Goal: Task Accomplishment & Management: Use online tool/utility

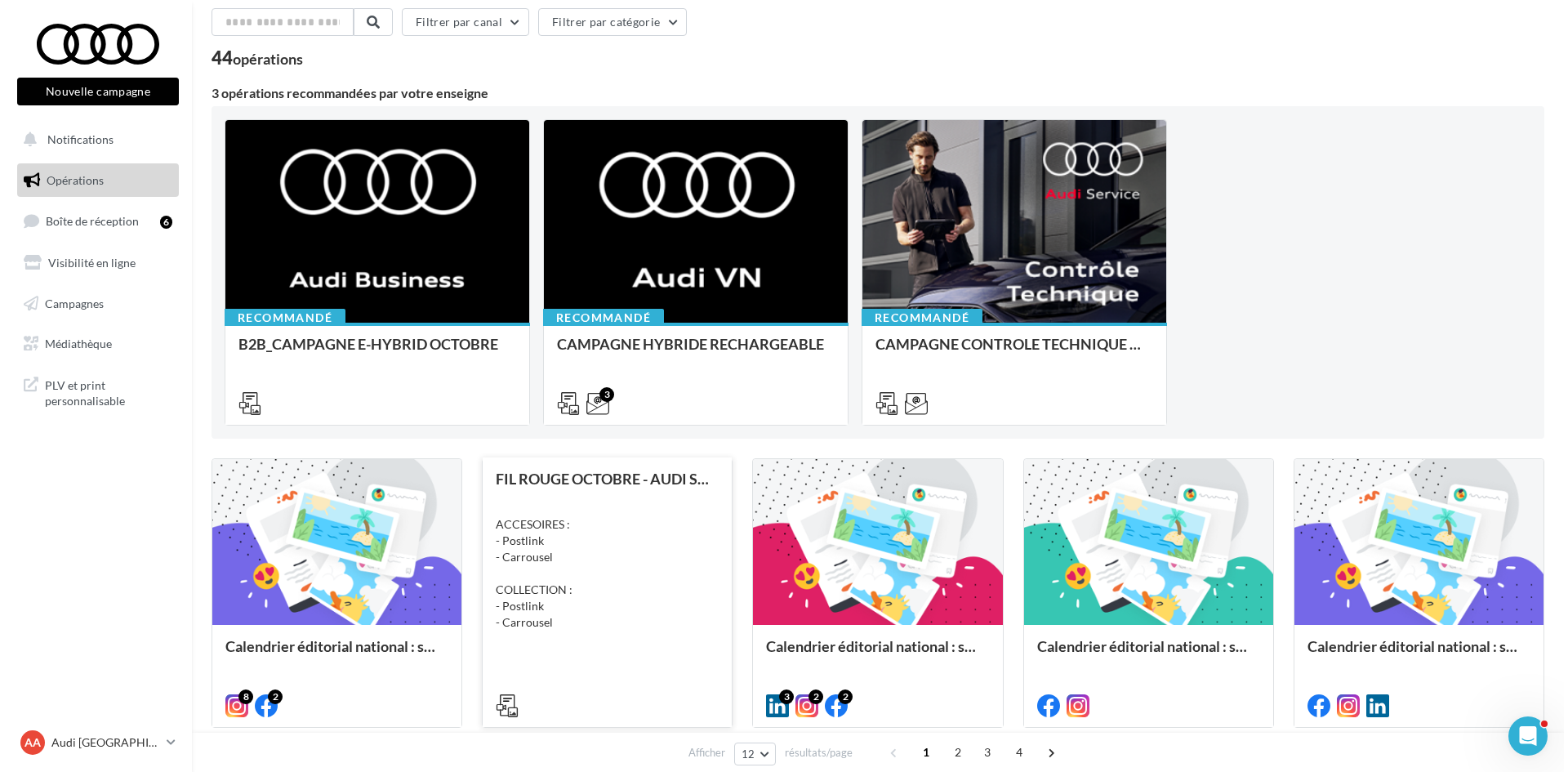
scroll to position [163, 0]
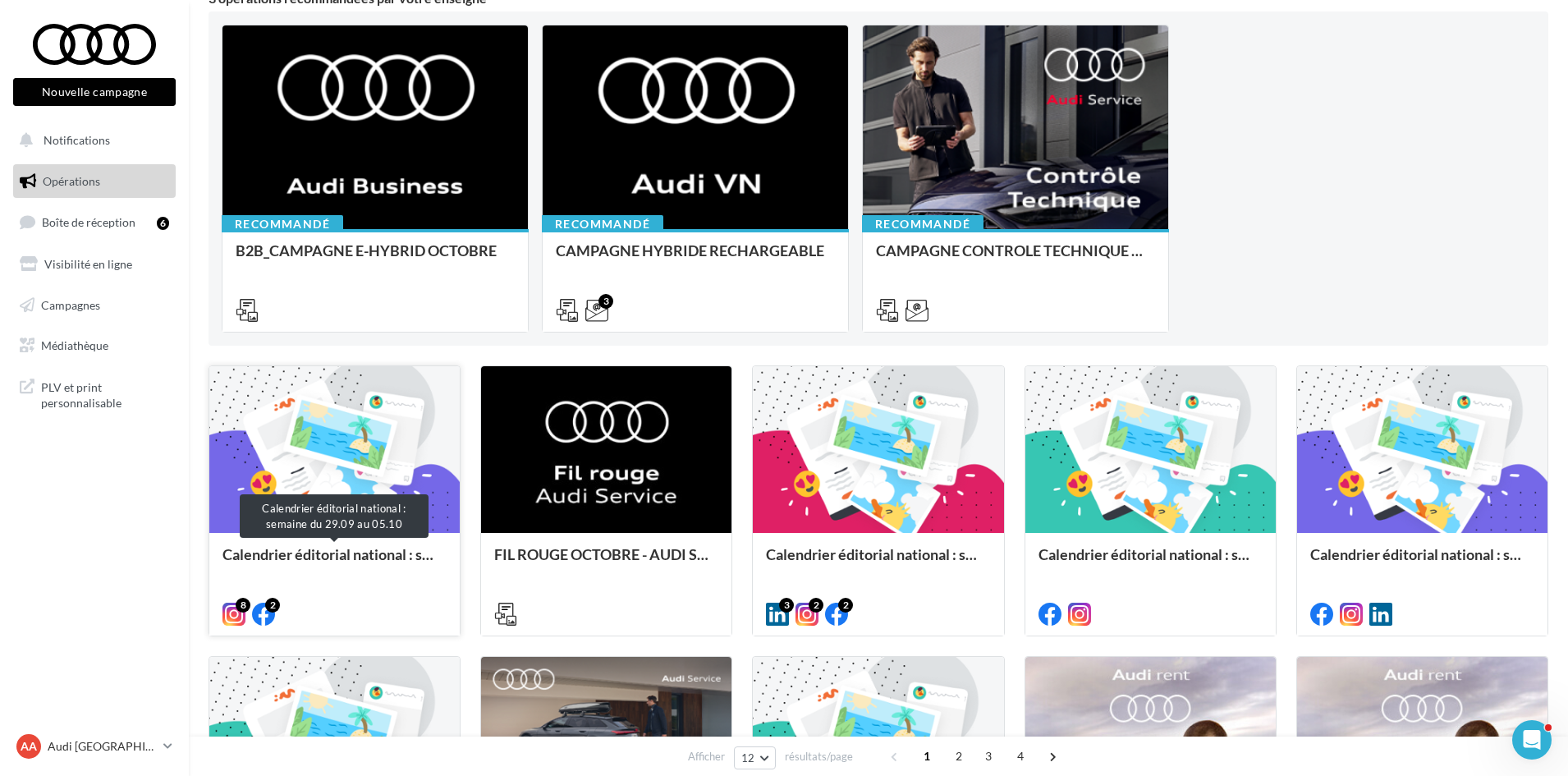
click at [393, 559] on div "Calendrier éditorial national : semaine du 29.09 au 05.10" at bounding box center [334, 562] width 224 height 33
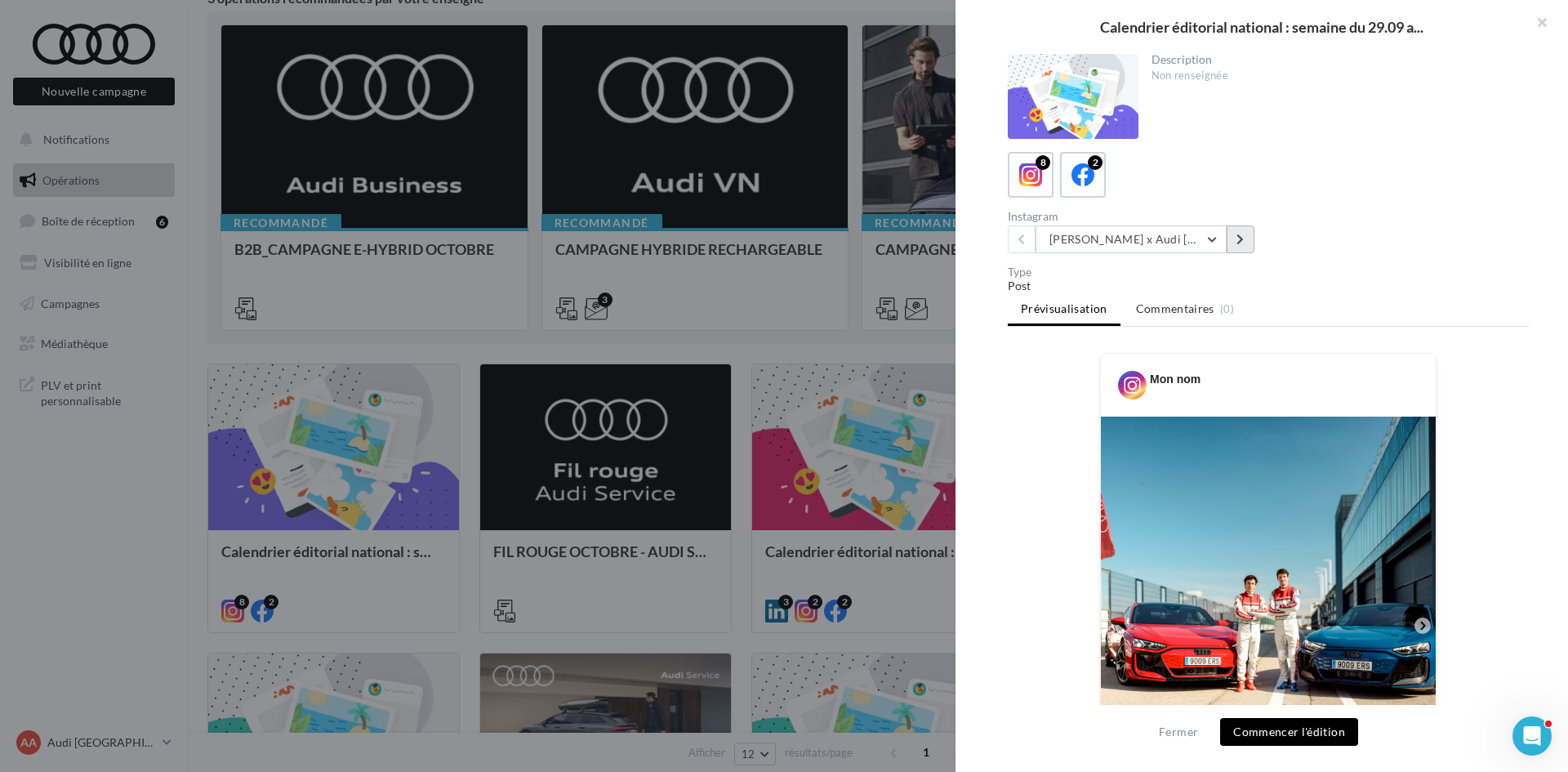
click at [1236, 235] on icon at bounding box center [1240, 239] width 8 height 11
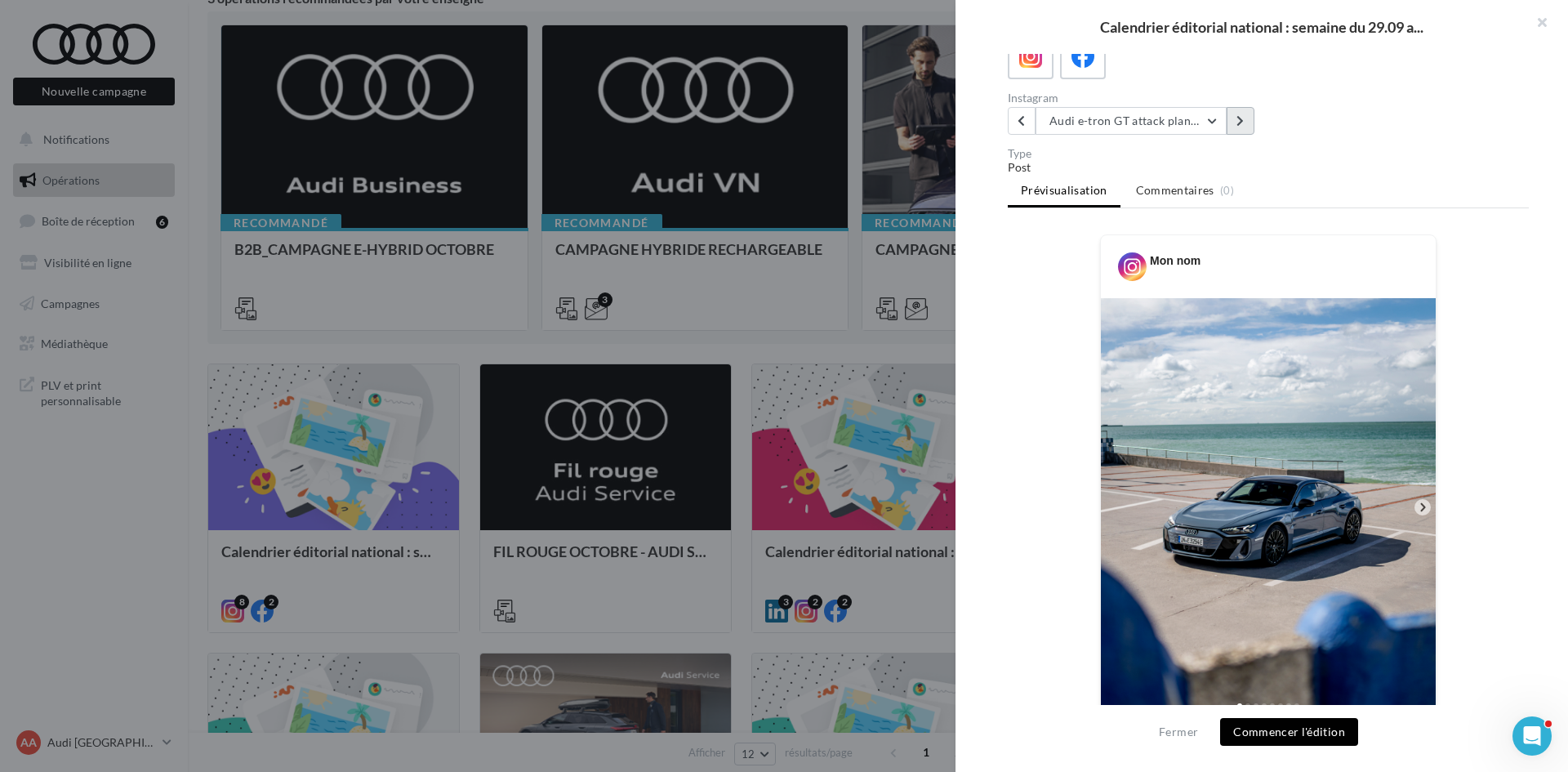
scroll to position [113, 0]
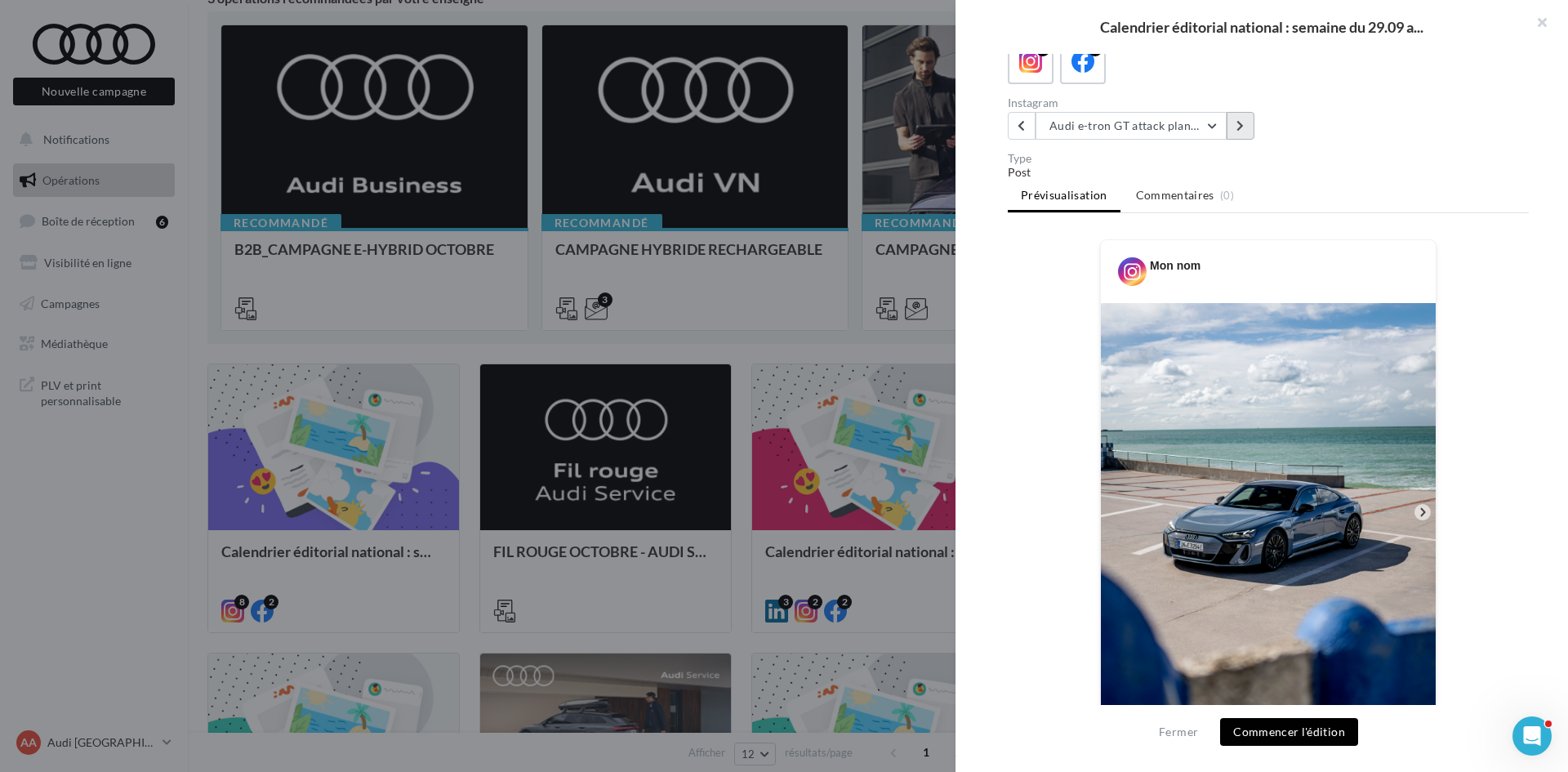
click at [1250, 137] on button at bounding box center [1240, 125] width 28 height 28
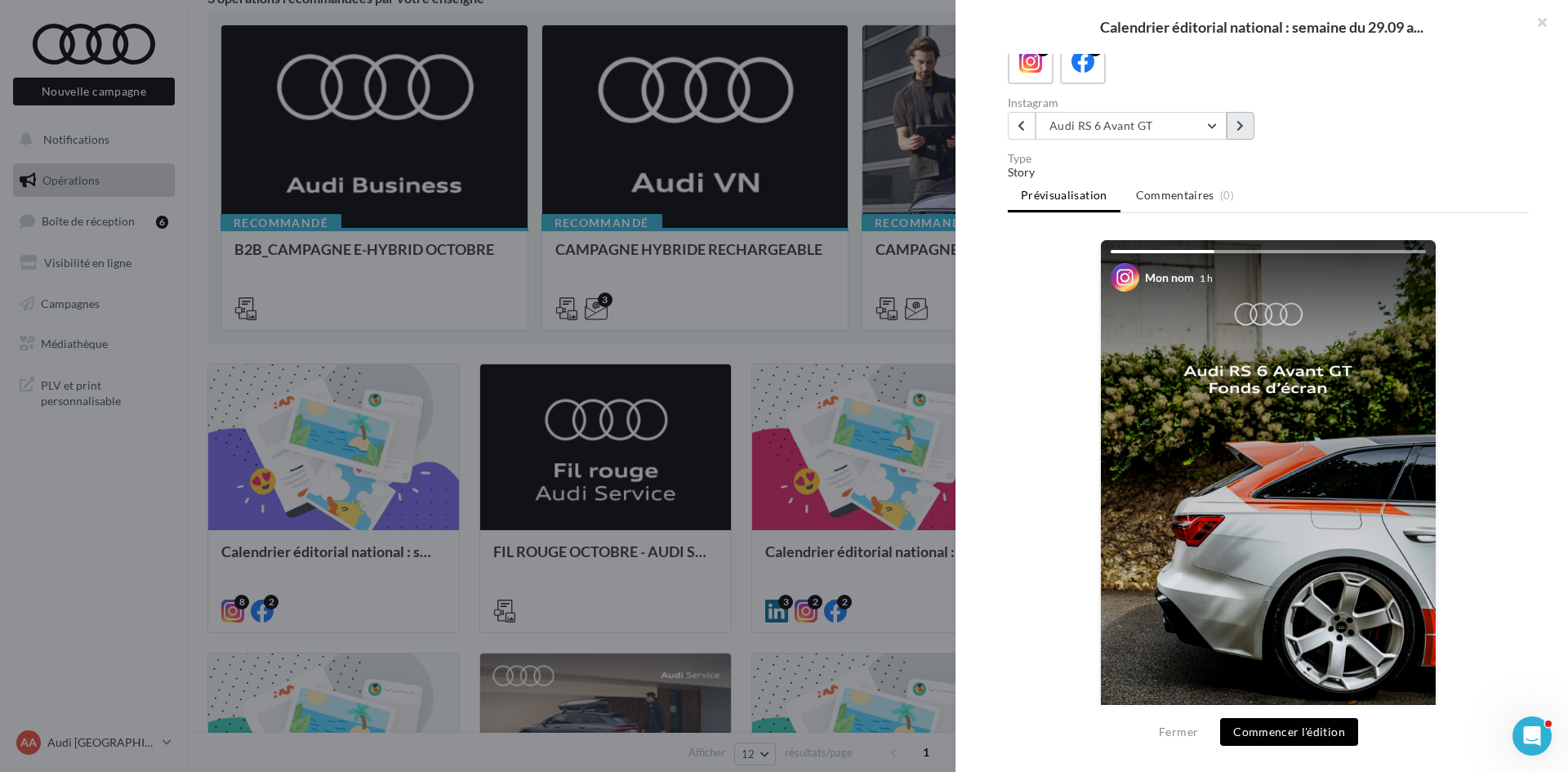
click at [1241, 127] on icon at bounding box center [1240, 125] width 8 height 11
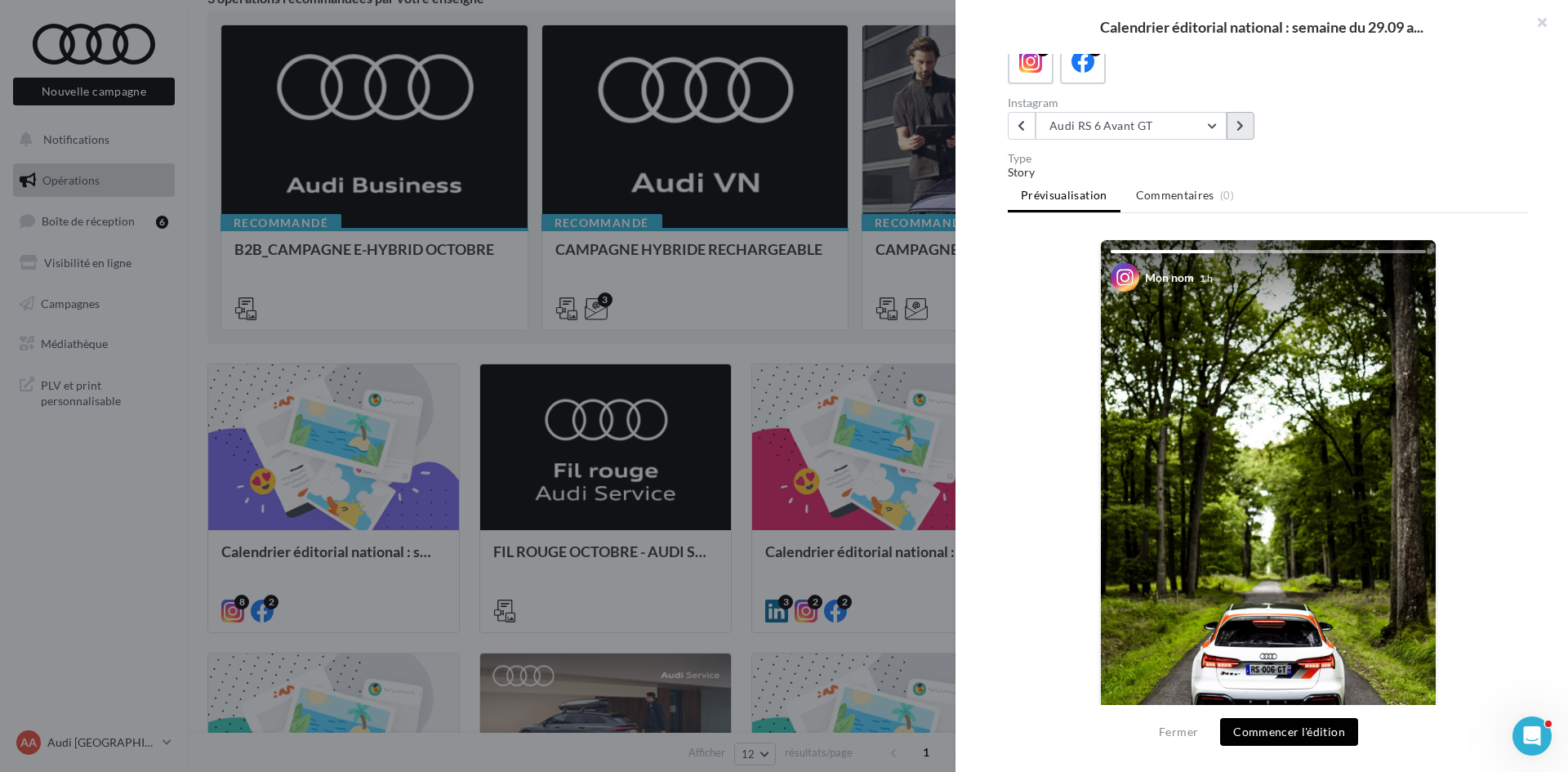
click at [1239, 122] on icon at bounding box center [1240, 125] width 8 height 11
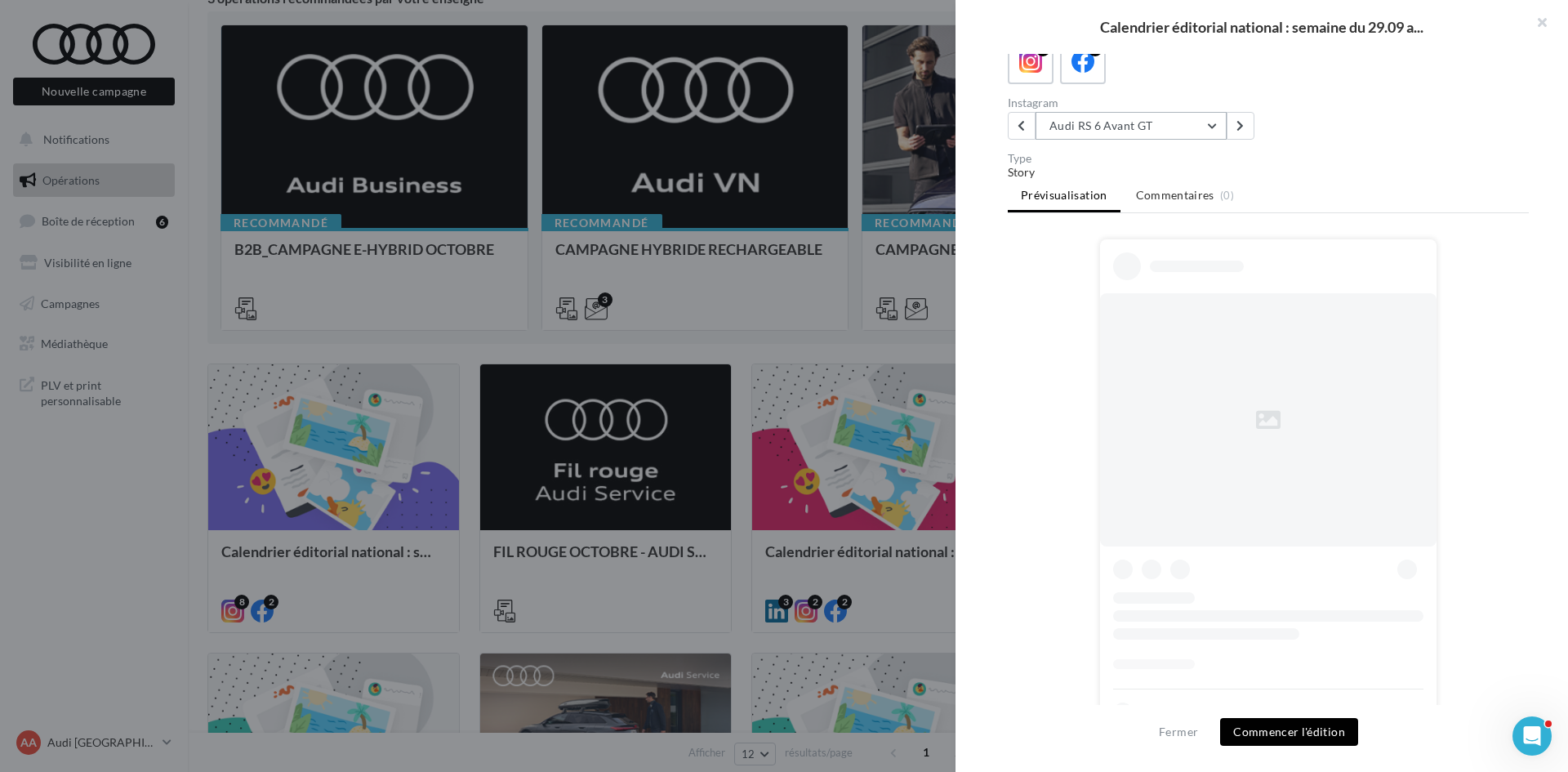
click at [1106, 125] on button "Audi RS 6 Avant GT" at bounding box center [1131, 125] width 191 height 28
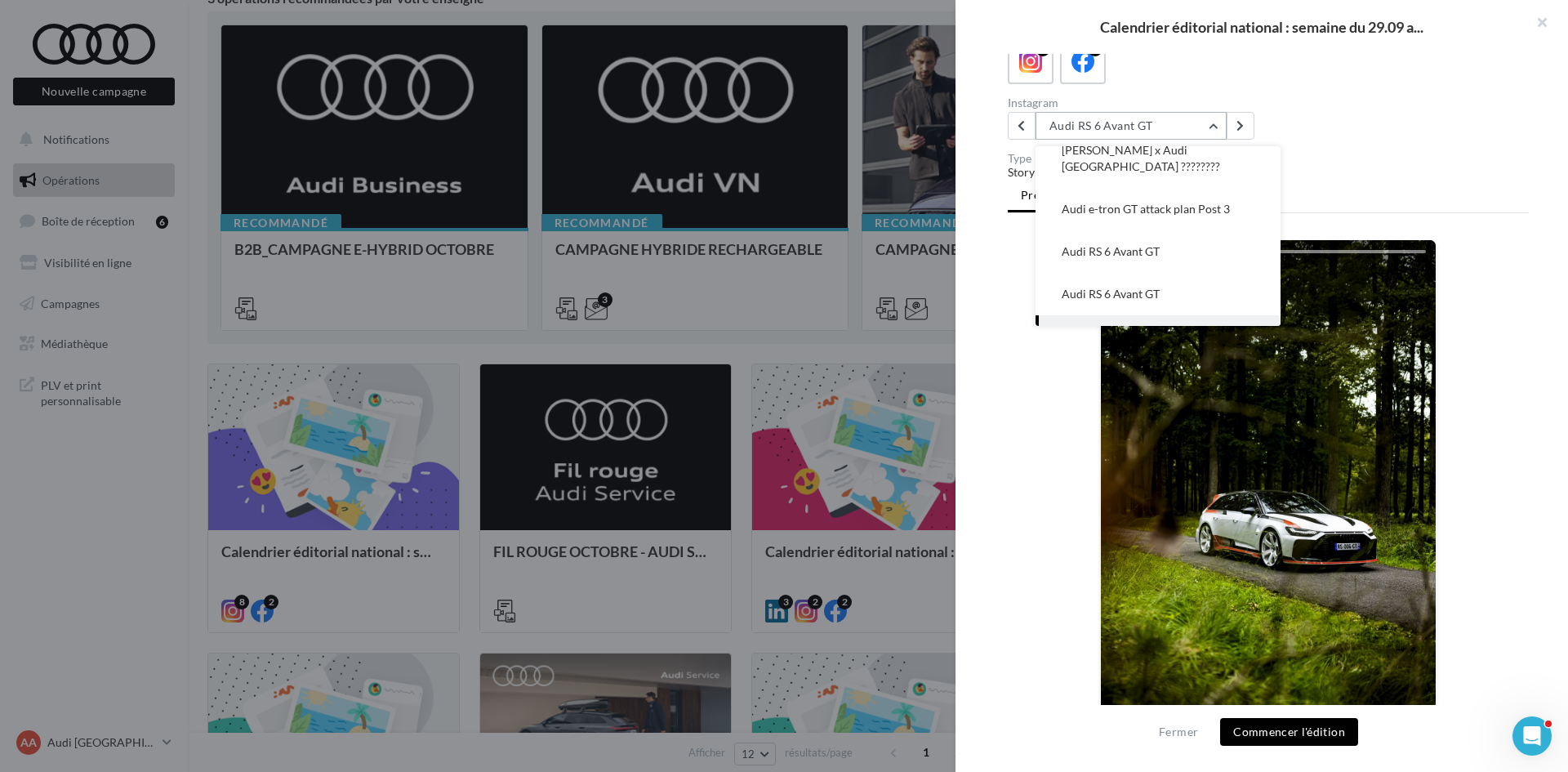
scroll to position [0, 0]
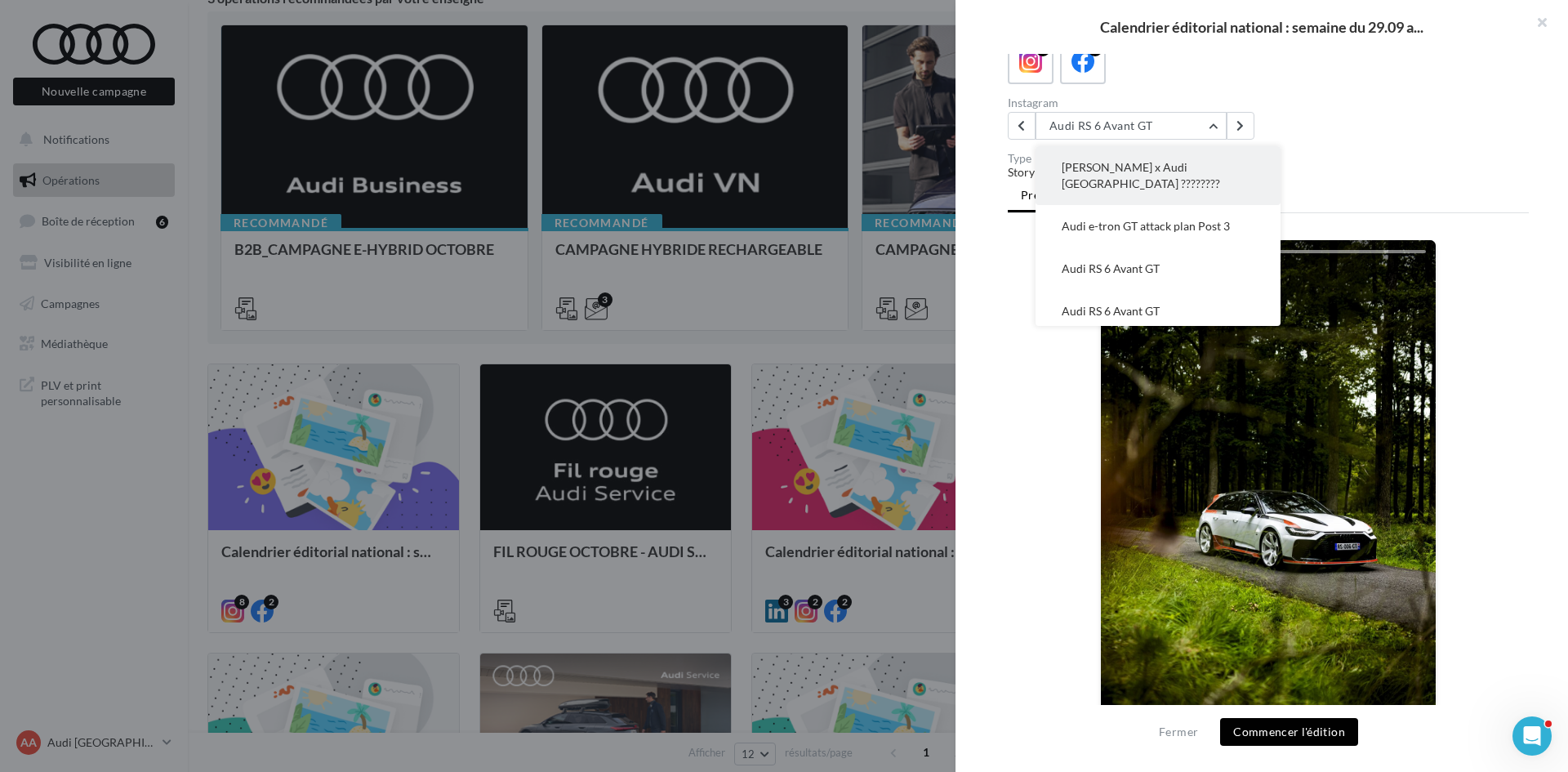
click at [1142, 171] on span "Marc Márquez x Audi Spain ????????" at bounding box center [1141, 175] width 159 height 30
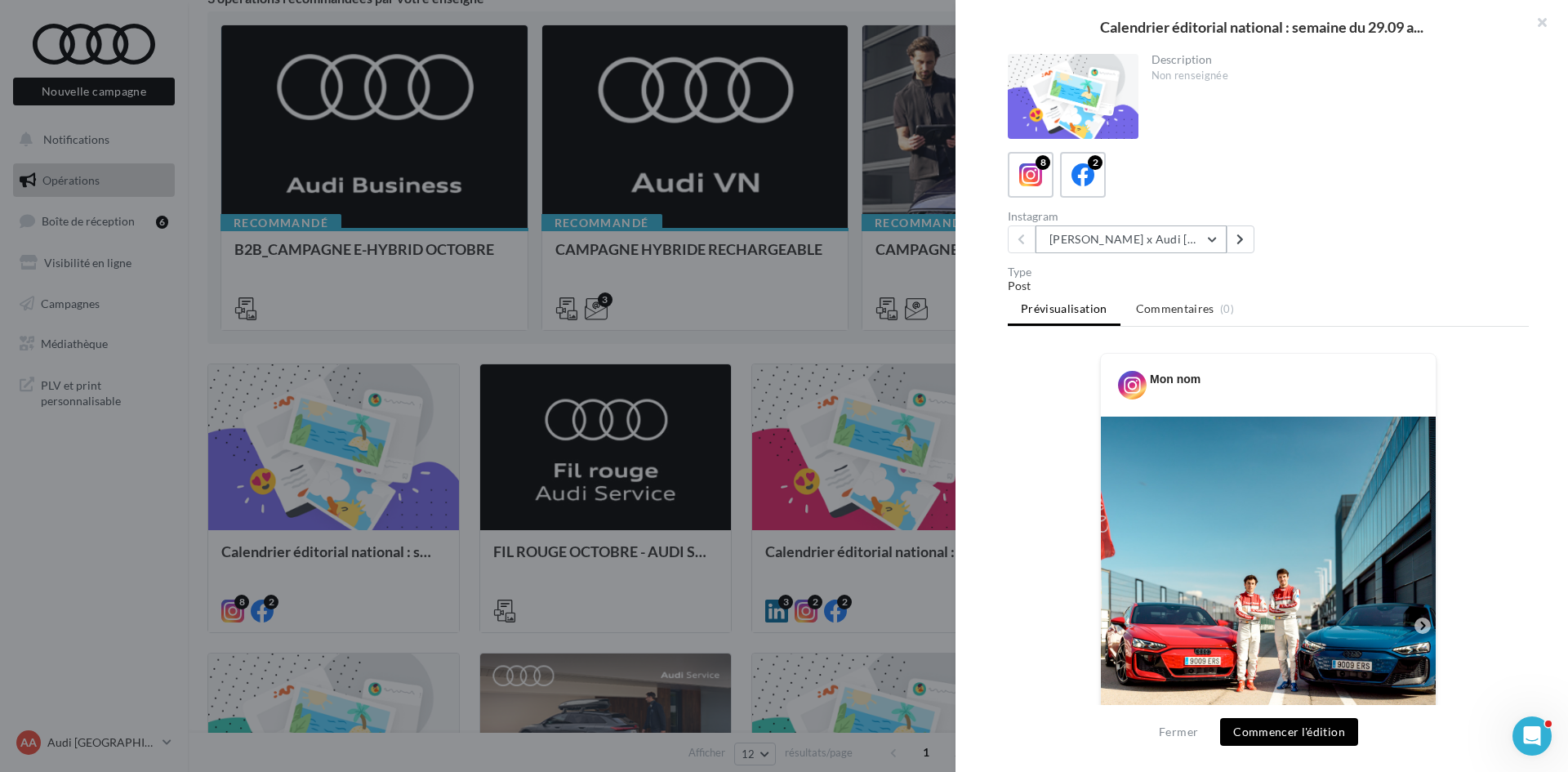
click at [1130, 229] on button "Marc Márquez x Audi Spain ????????" at bounding box center [1131, 239] width 191 height 28
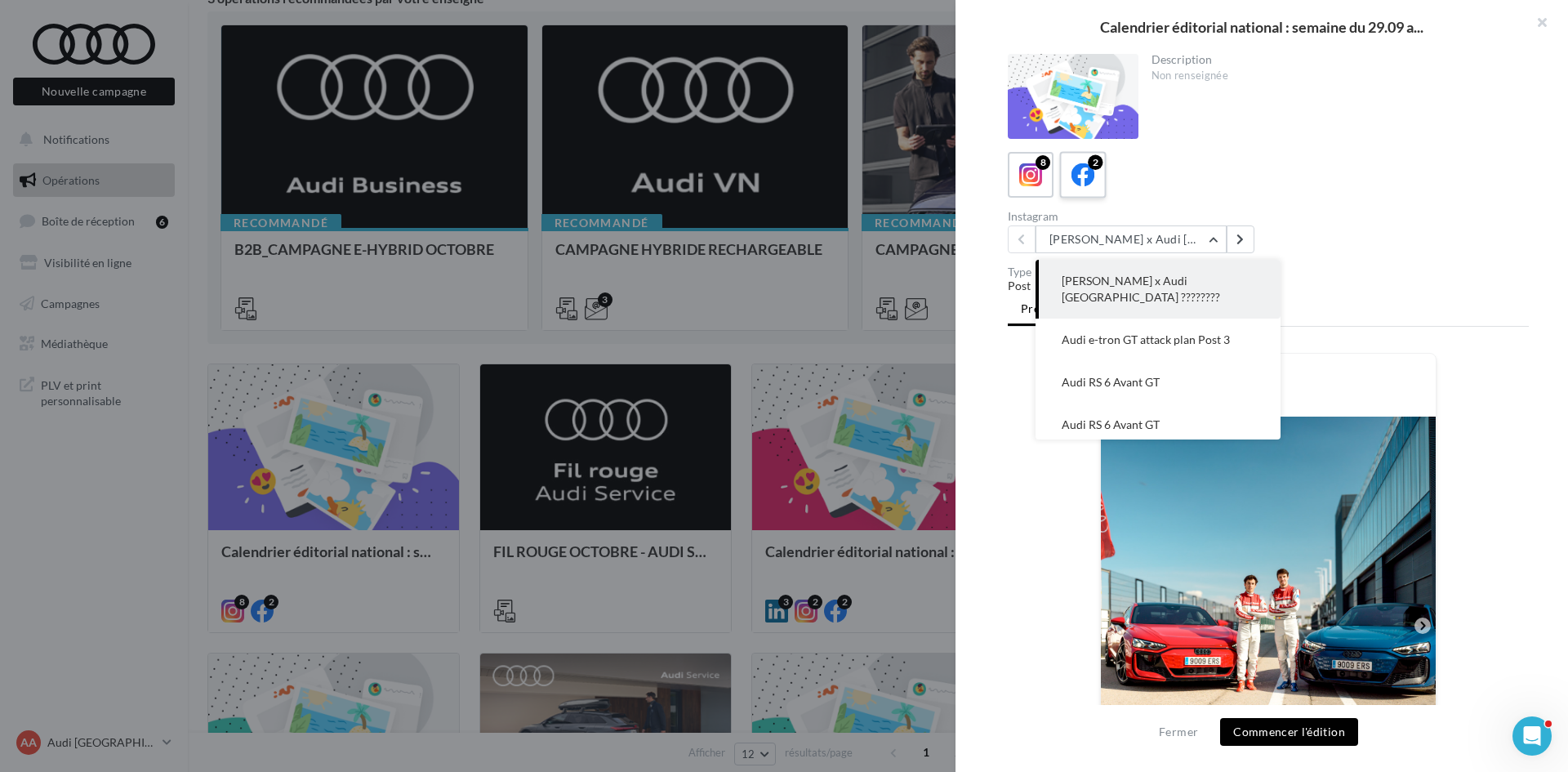
click at [1086, 183] on icon at bounding box center [1083, 175] width 24 height 24
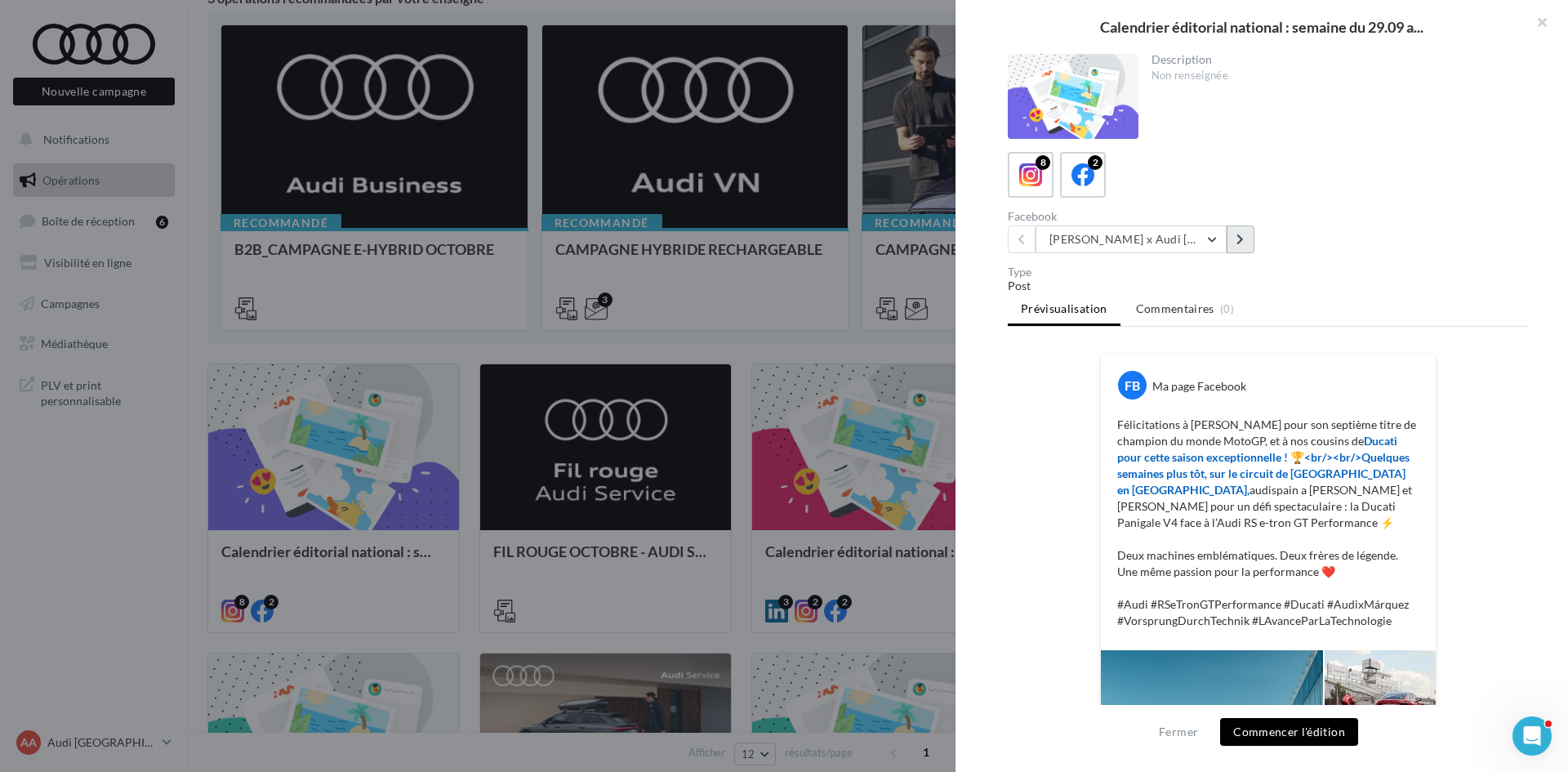
click at [1242, 248] on button at bounding box center [1240, 239] width 28 height 28
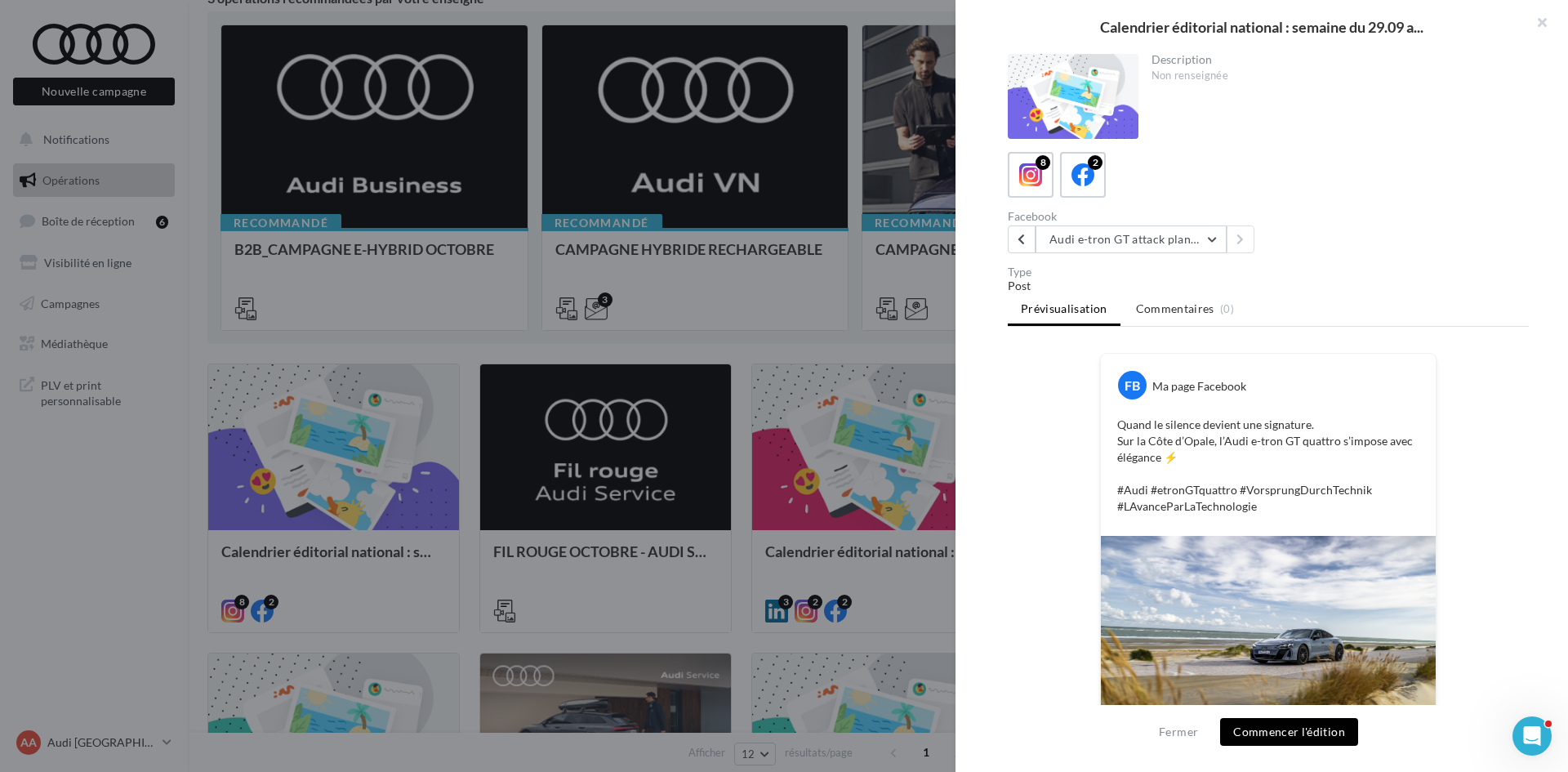
click at [703, 415] on div at bounding box center [784, 386] width 1568 height 772
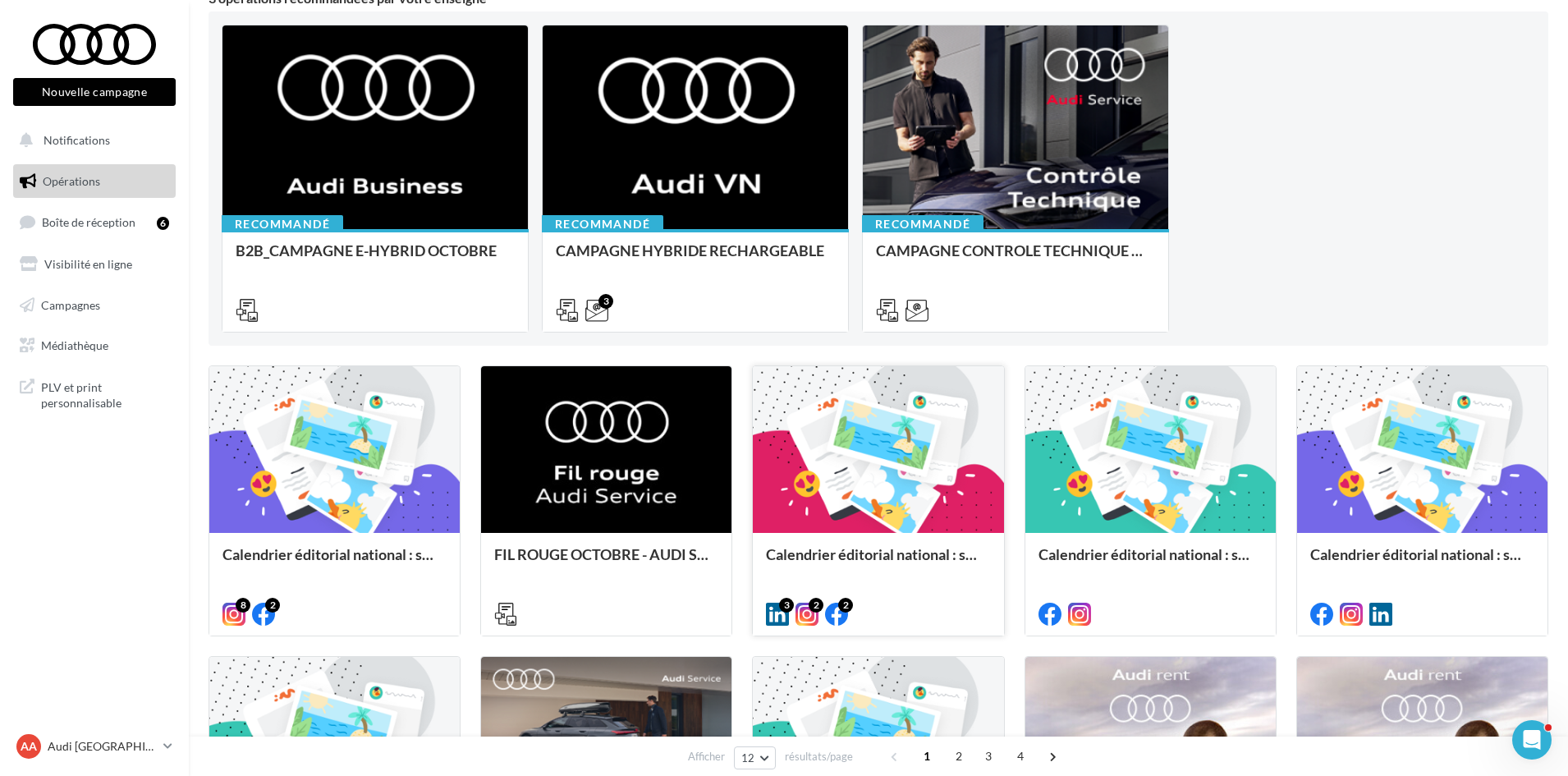
click at [952, 436] on div at bounding box center [878, 450] width 250 height 168
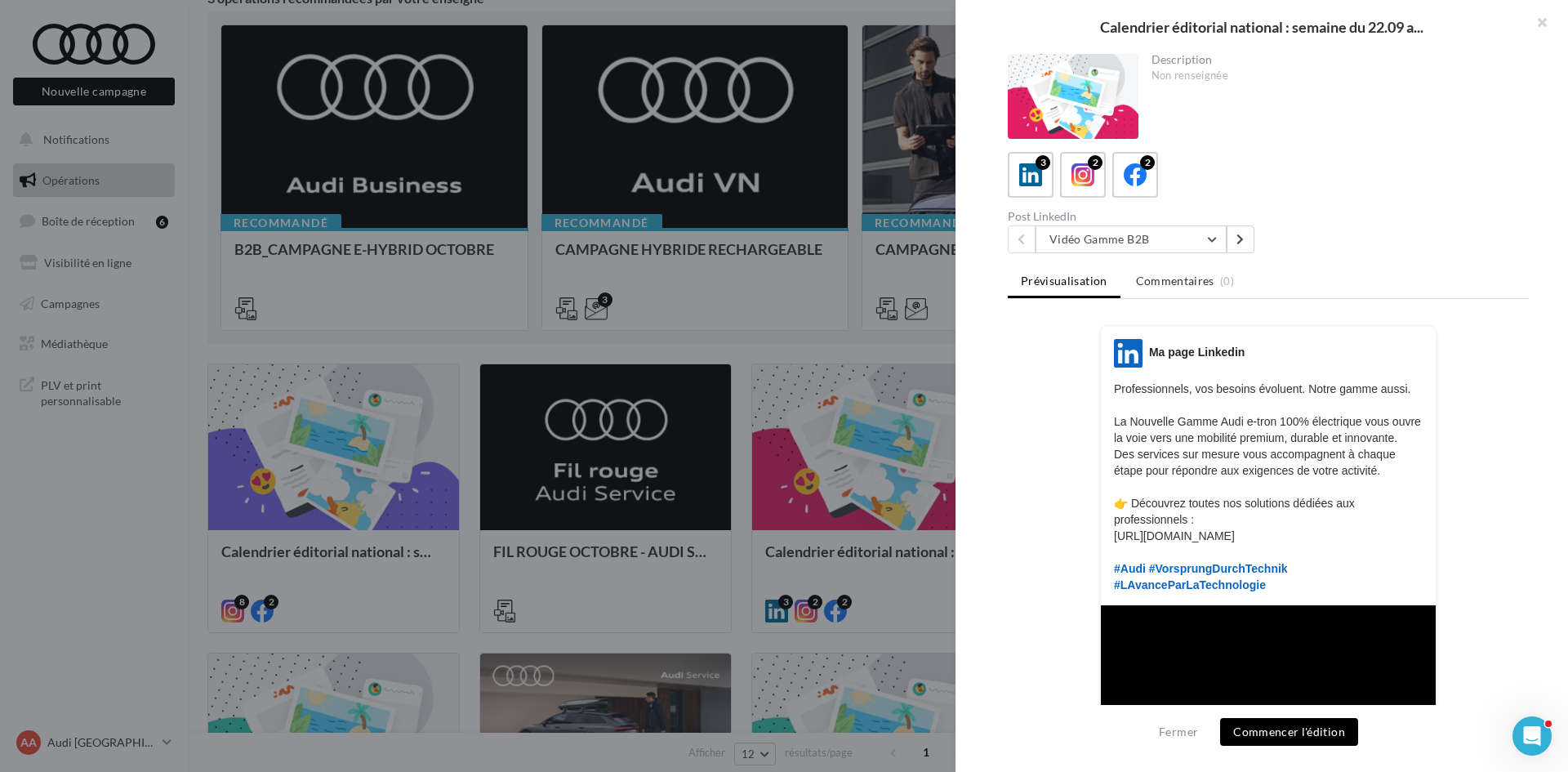
scroll to position [82, 0]
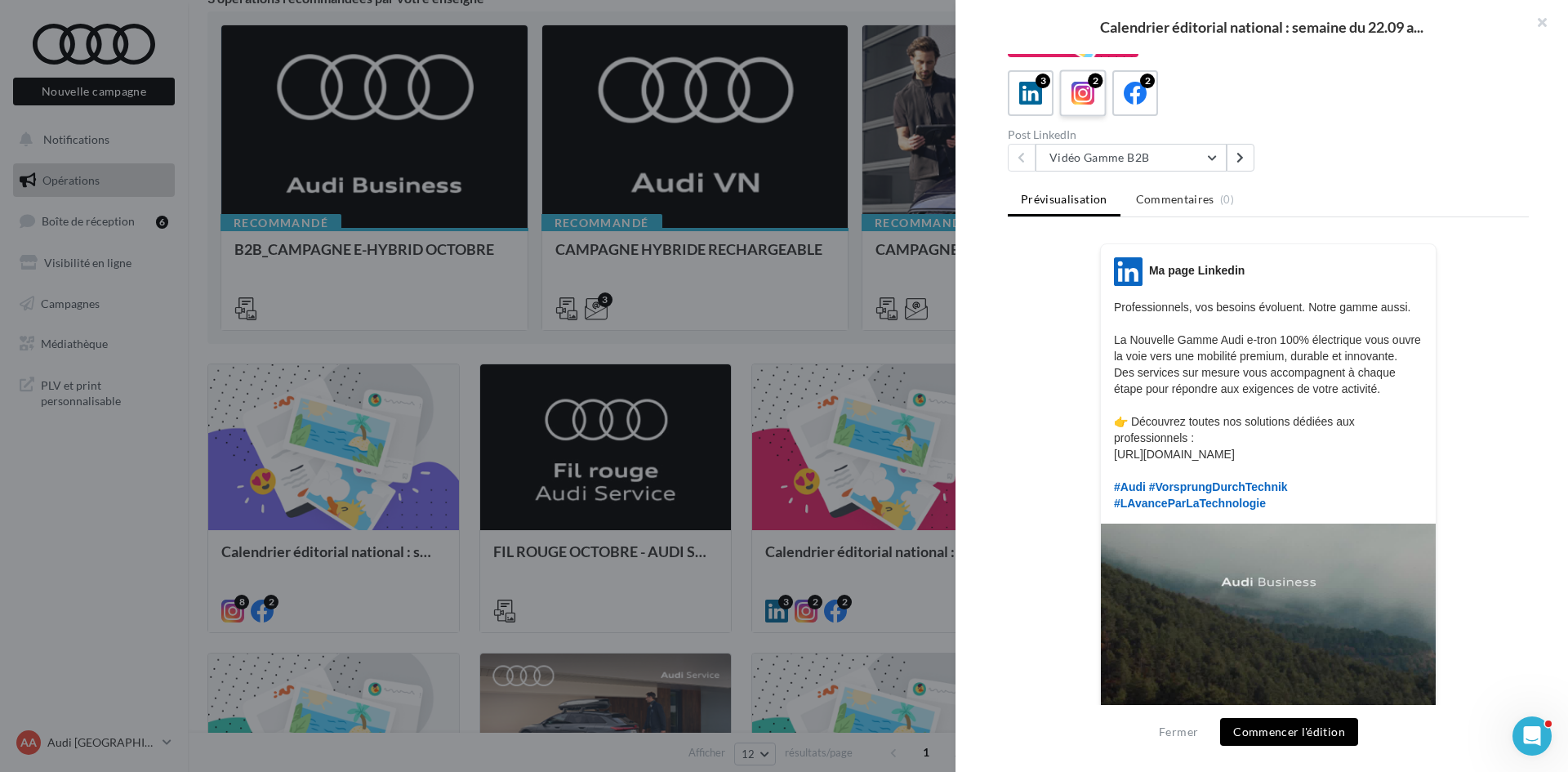
click at [1100, 99] on label "2" at bounding box center [1083, 92] width 47 height 47
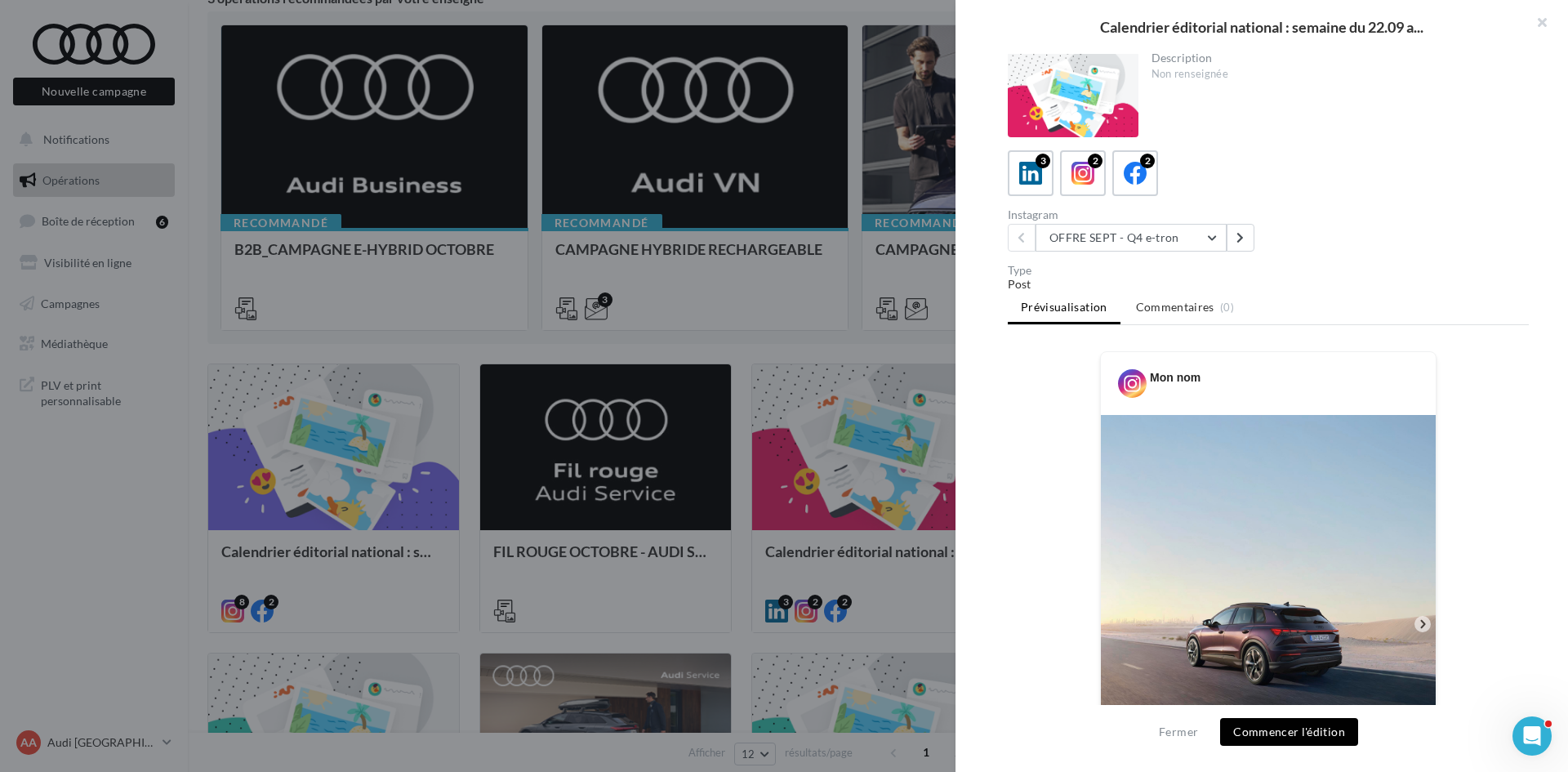
scroll to position [0, 0]
click at [1135, 170] on icon at bounding box center [1135, 175] width 24 height 24
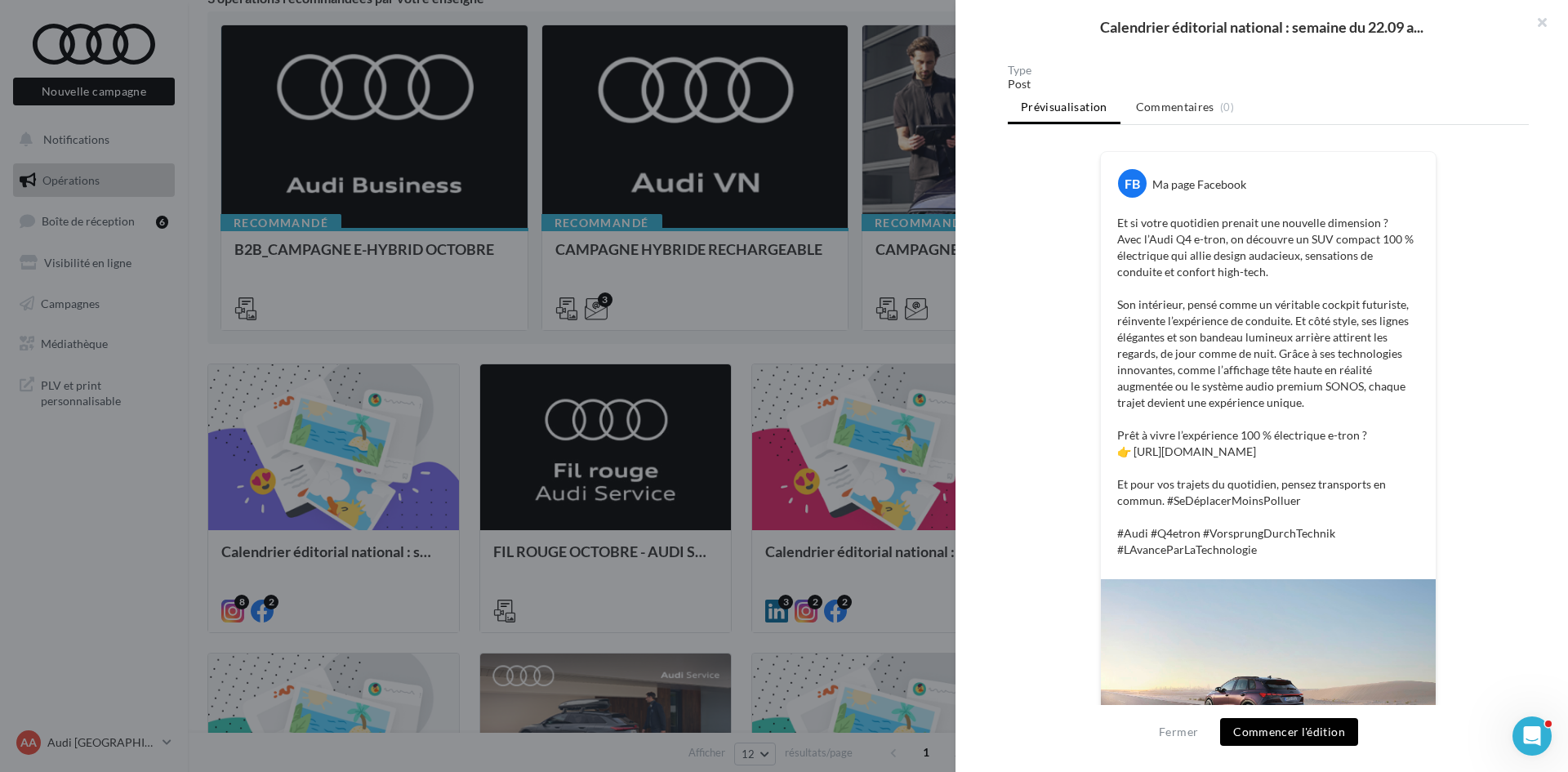
scroll to position [82, 0]
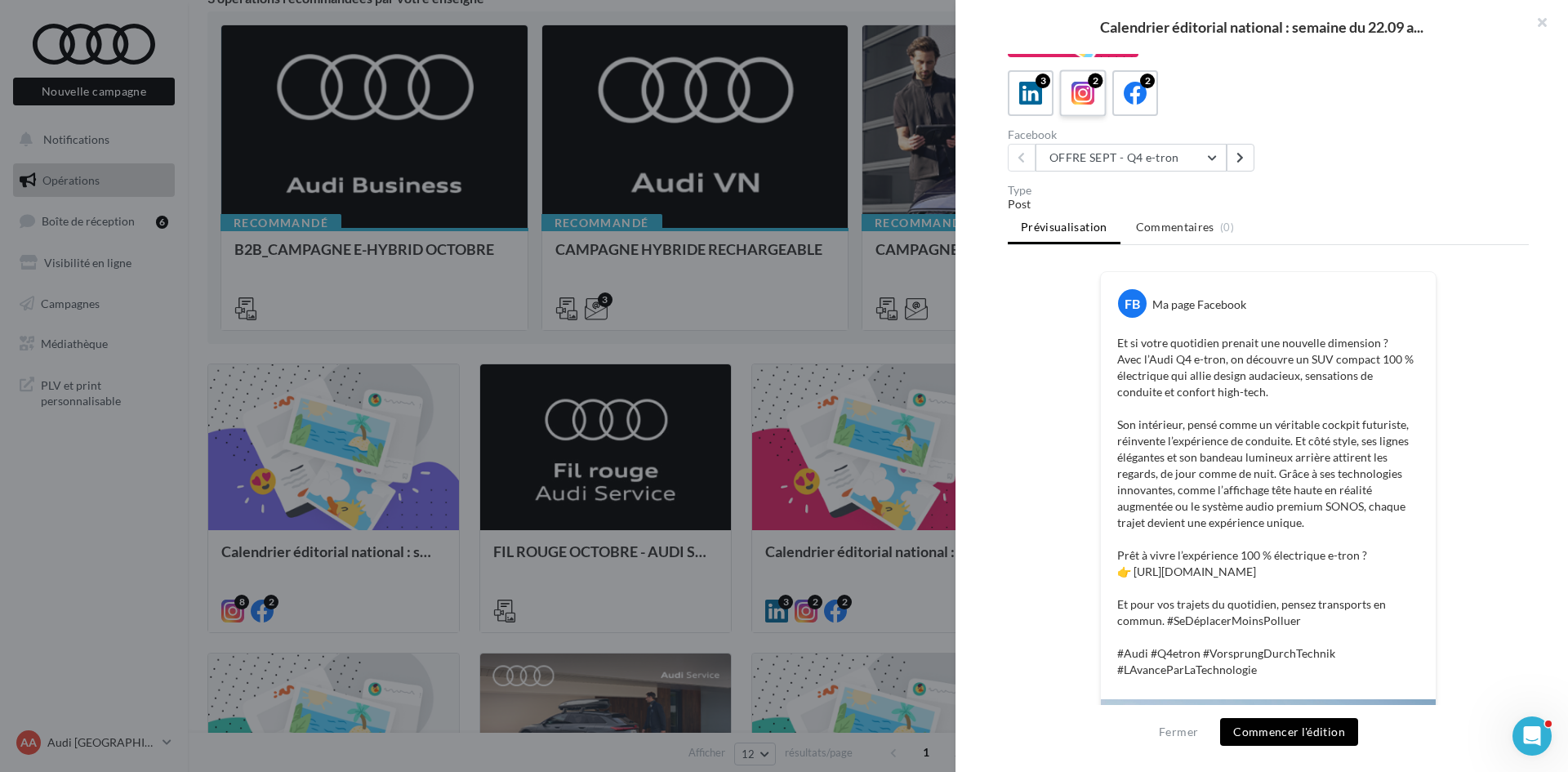
click at [1102, 99] on label "2" at bounding box center [1083, 92] width 47 height 47
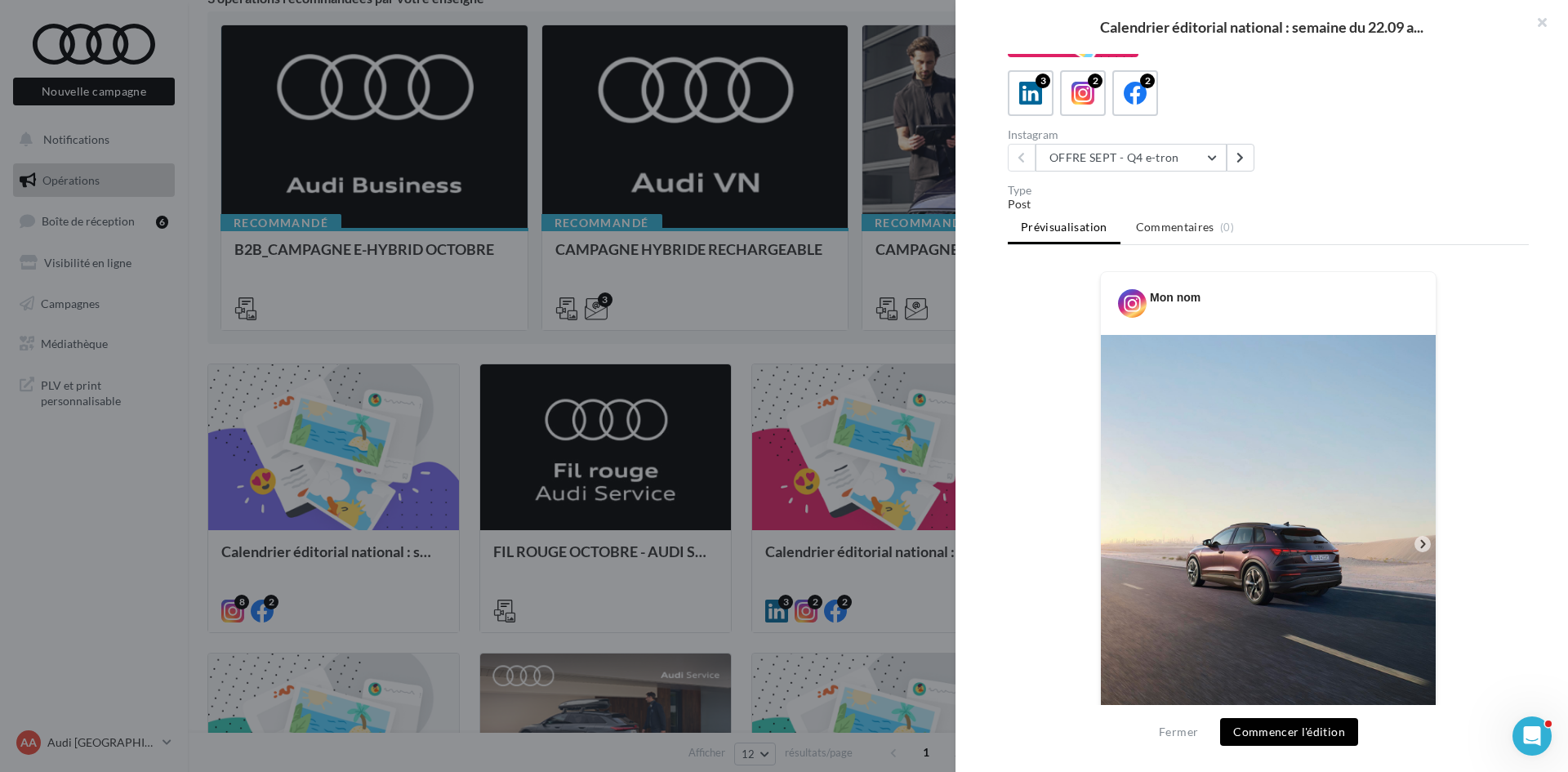
scroll to position [490, 0]
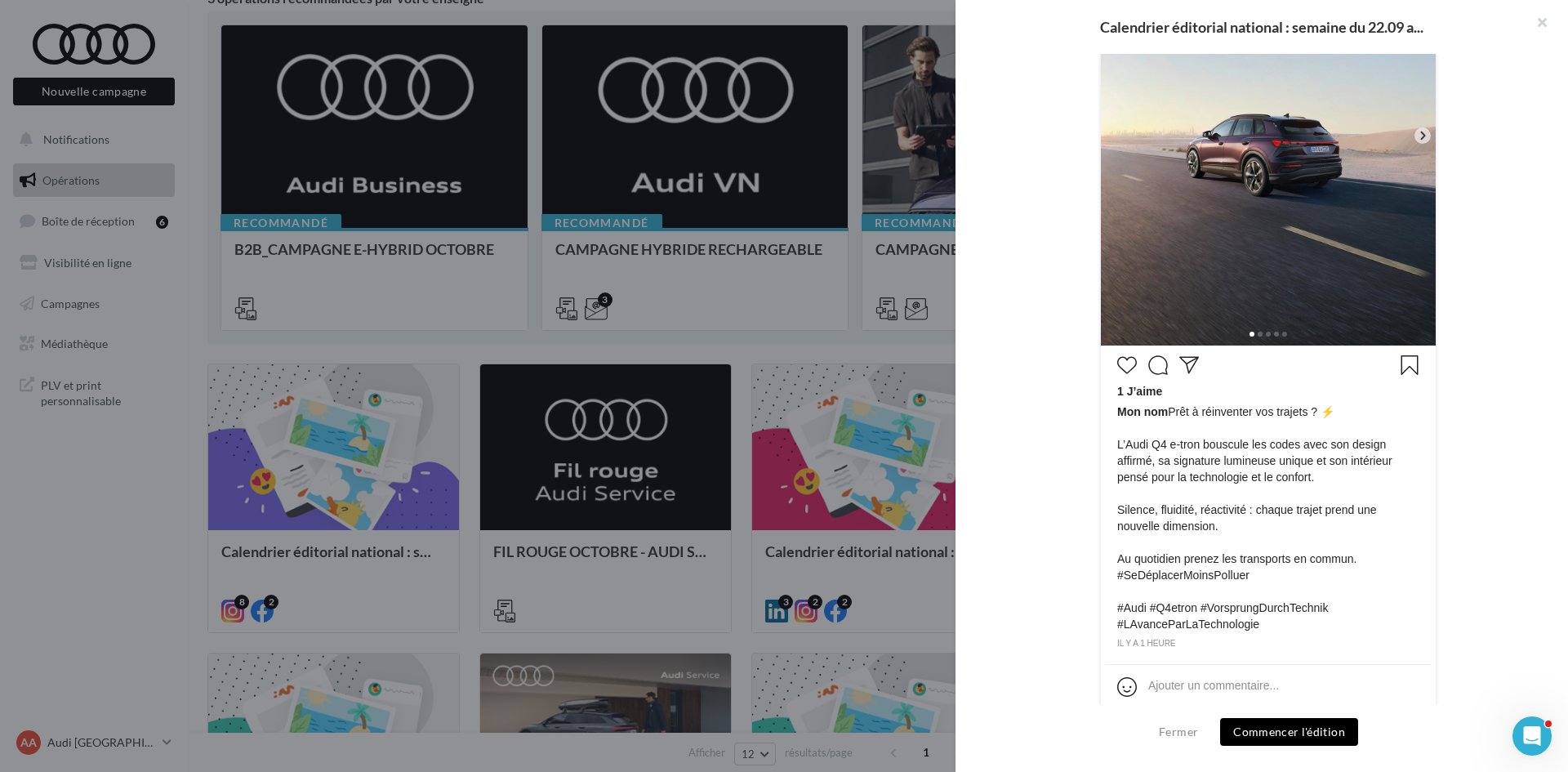
click at [1275, 735] on button "Commencer l'édition" at bounding box center [1289, 731] width 138 height 28
